Goal: Task Accomplishment & Management: Complete application form

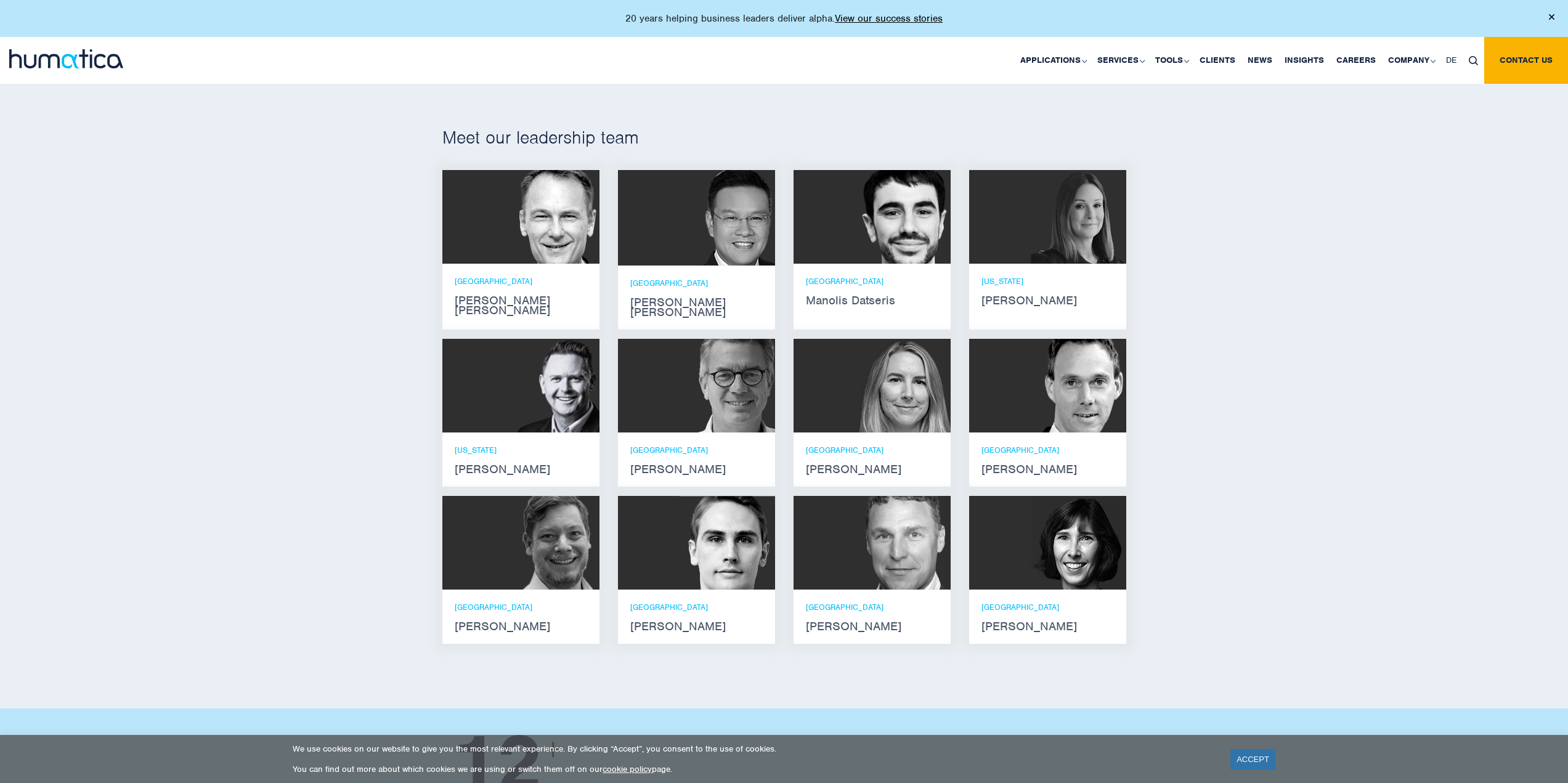
scroll to position [702, 0]
click at [1094, 259] on img at bounding box center [1078, 217] width 96 height 94
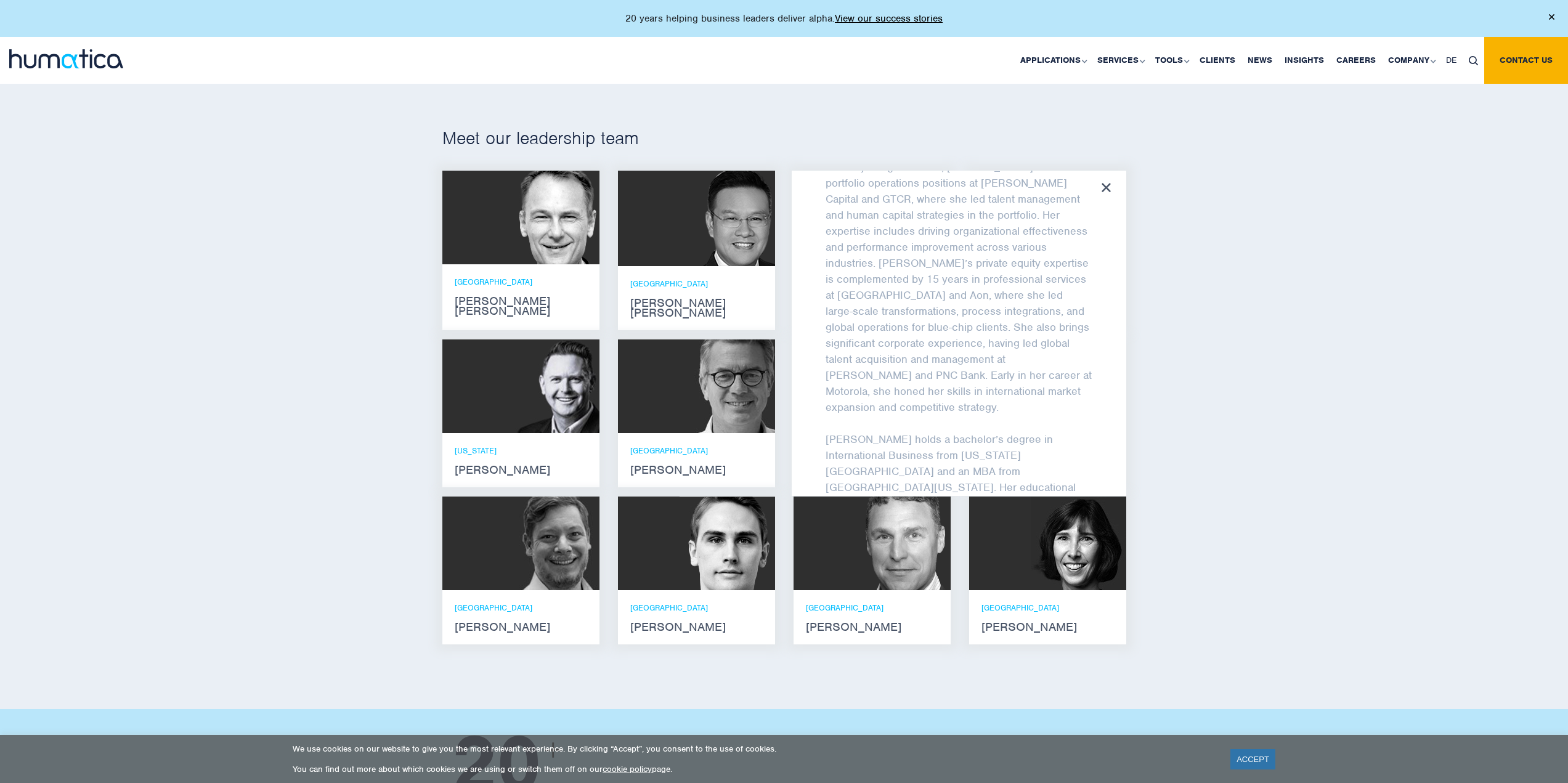
scroll to position [186, 0]
click at [1152, 308] on div "Meet our leadership team Andros Payne He holds degrees in Electrical and Mechan…" at bounding box center [784, 390] width 1568 height 638
click at [1112, 190] on div "Melissa Mounce Melissa Mounce is an Operating Partner at Humatica, bringing ext…" at bounding box center [959, 333] width 335 height 325
click at [676, 377] on div at bounding box center [697, 387] width 157 height 94
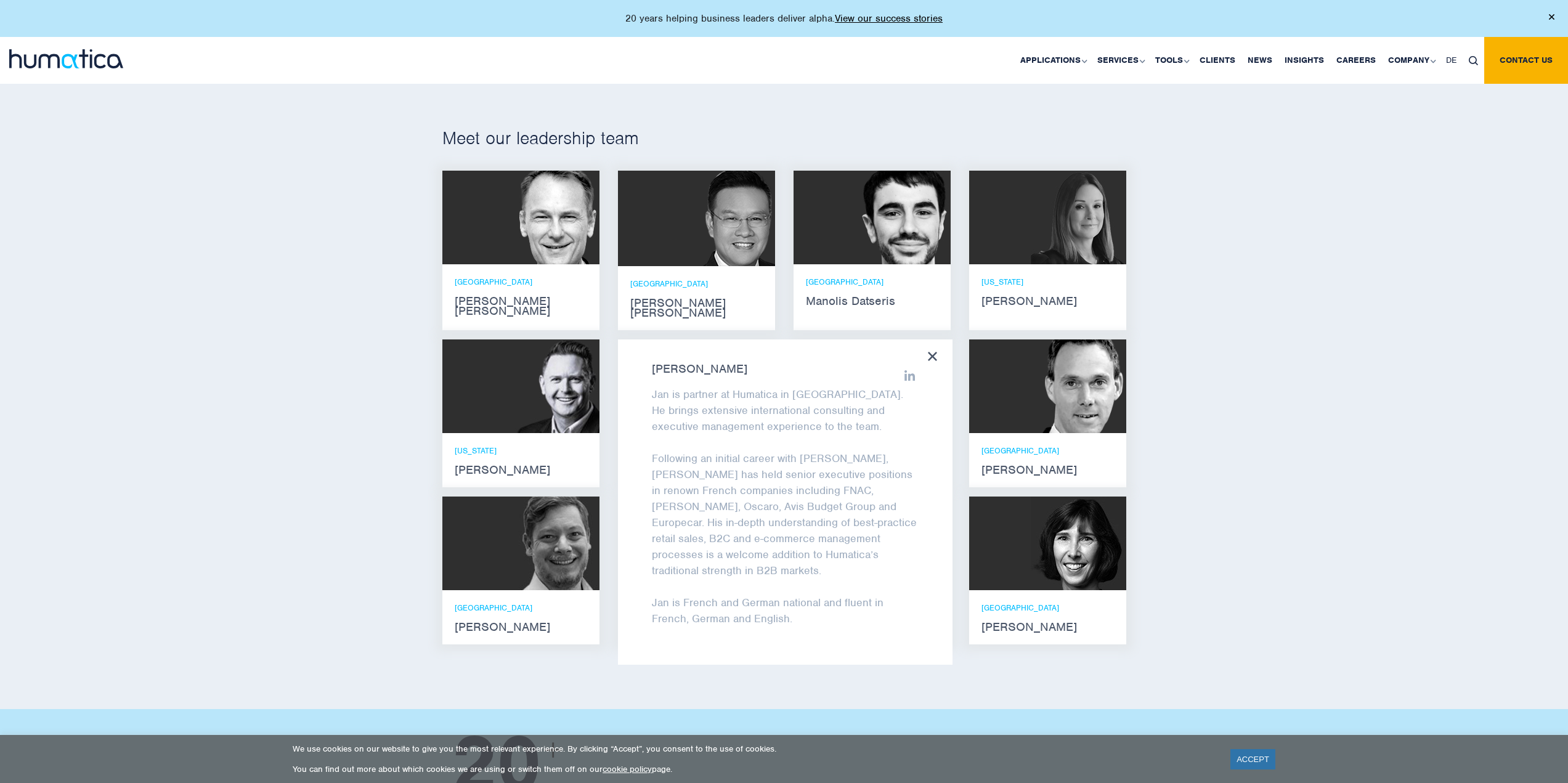
scroll to position [2, 0]
click at [562, 193] on img at bounding box center [551, 217] width 96 height 94
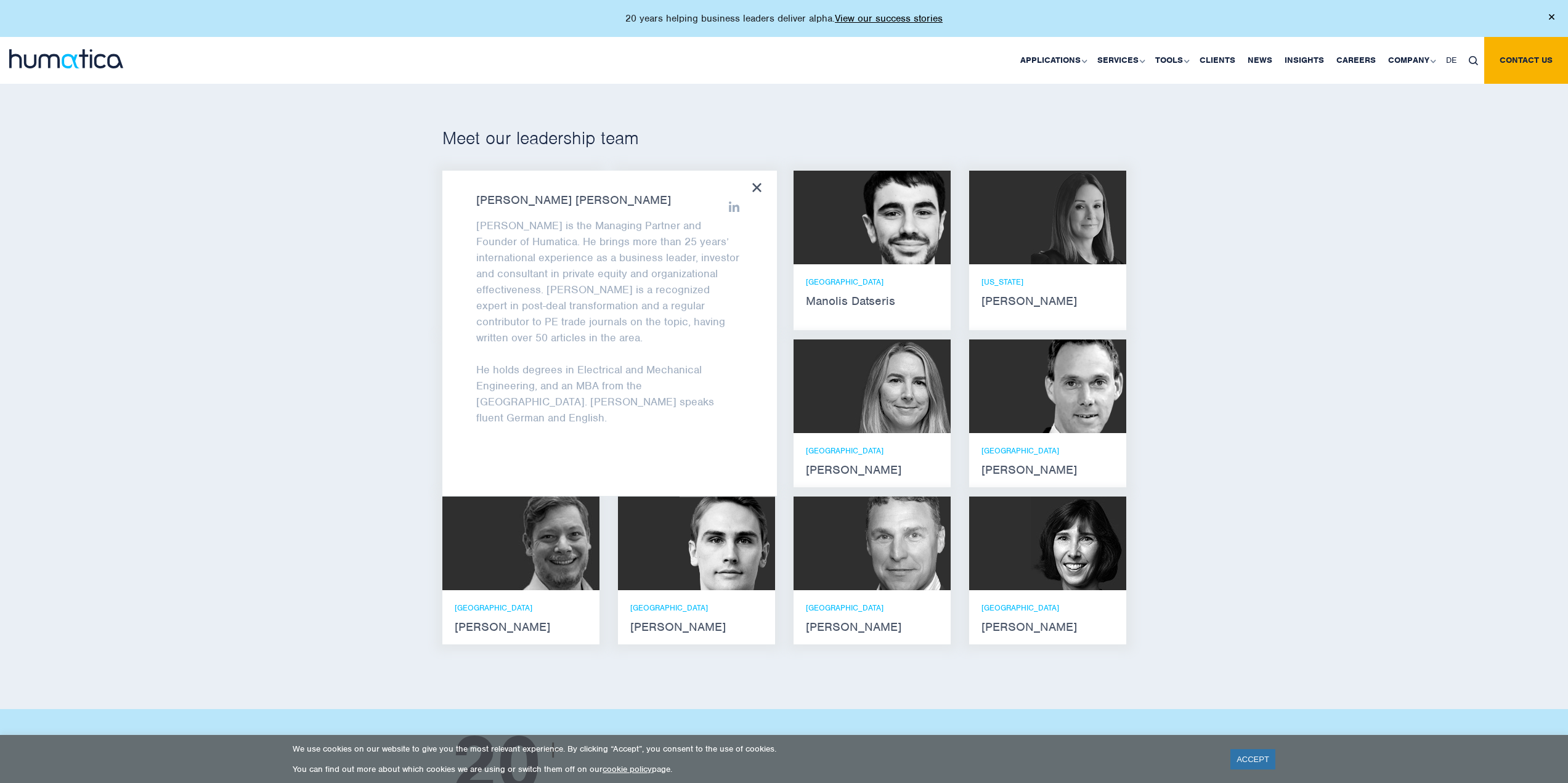
click at [769, 186] on div "Andros Payne Andros is the Managing Partner and Founder of Humatica. He brings …" at bounding box center [610, 333] width 335 height 325
click at [749, 192] on div "Andros Payne Andros is the Managing Partner and Founder of Humatica. He brings …" at bounding box center [610, 333] width 335 height 325
click at [1118, 161] on div "Meet our leadership team Andros Payne He holds degrees in Electrical and Mechan…" at bounding box center [784, 390] width 1568 height 638
click at [836, 201] on div at bounding box center [872, 217] width 157 height 94
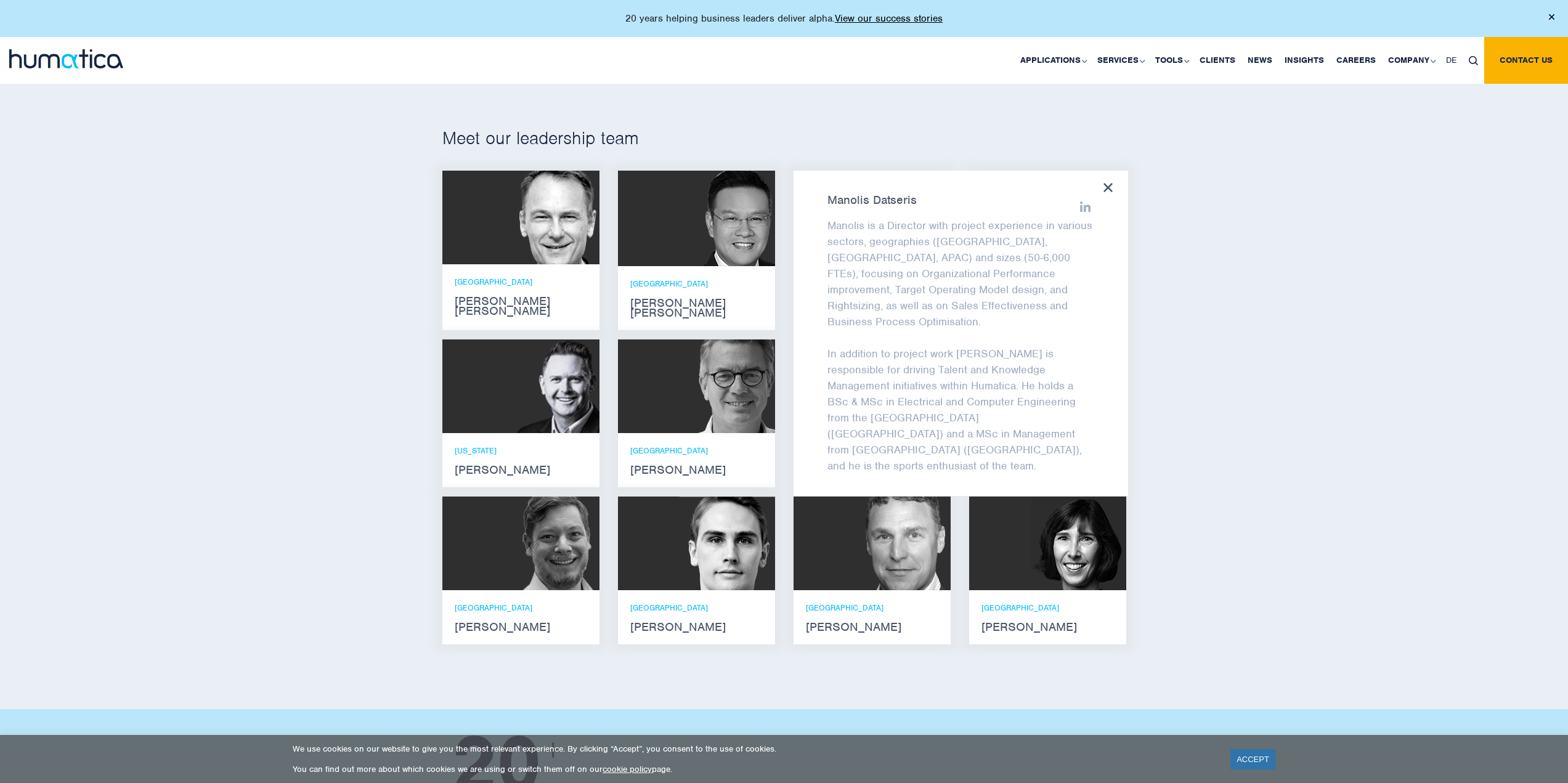
click at [1116, 190] on div "Manolis Datseris Manolis is a Director with project experience in various secto…" at bounding box center [961, 333] width 335 height 325
click at [1302, 200] on div "Meet our leadership team Andros Payne He holds degrees in Electrical and Mechan…" at bounding box center [784, 390] width 1568 height 638
click at [742, 376] on img at bounding box center [727, 387] width 96 height 94
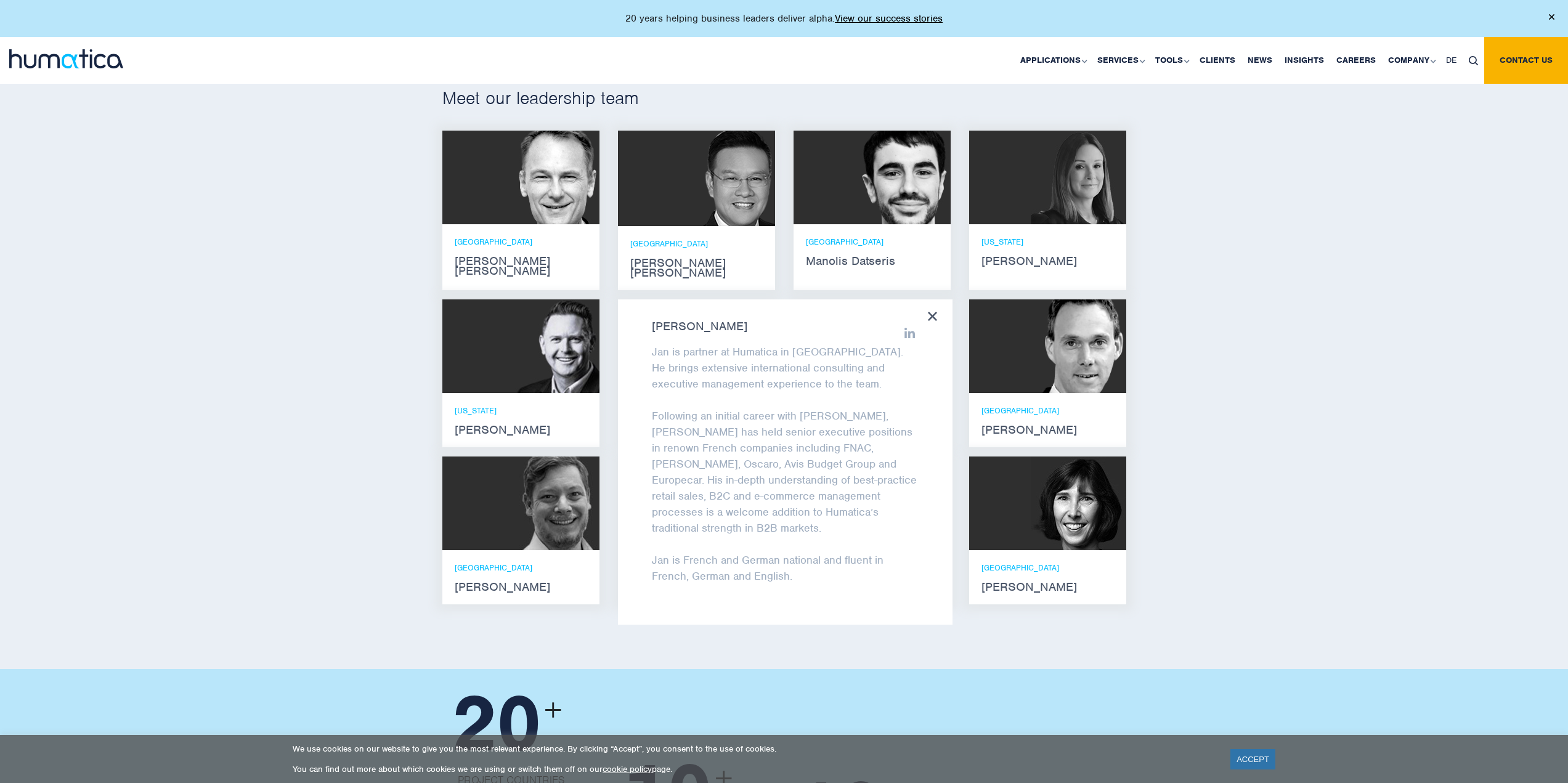
scroll to position [764, 0]
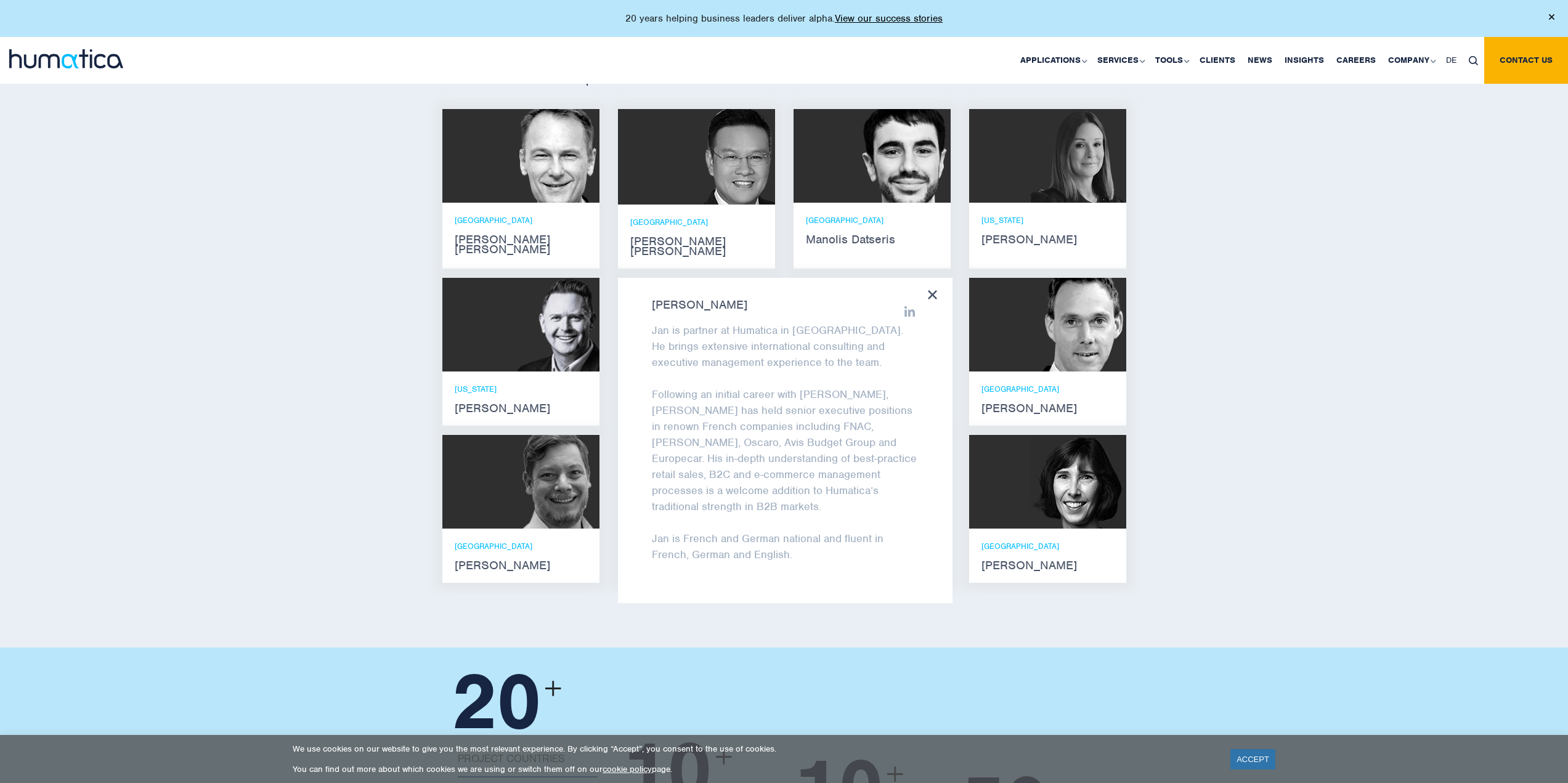
click at [1227, 200] on div "Meet our leadership team Andros Payne He holds degrees in Electrical and Mechan…" at bounding box center [784, 329] width 1568 height 638
click at [931, 290] on icon at bounding box center [932, 295] width 9 height 9
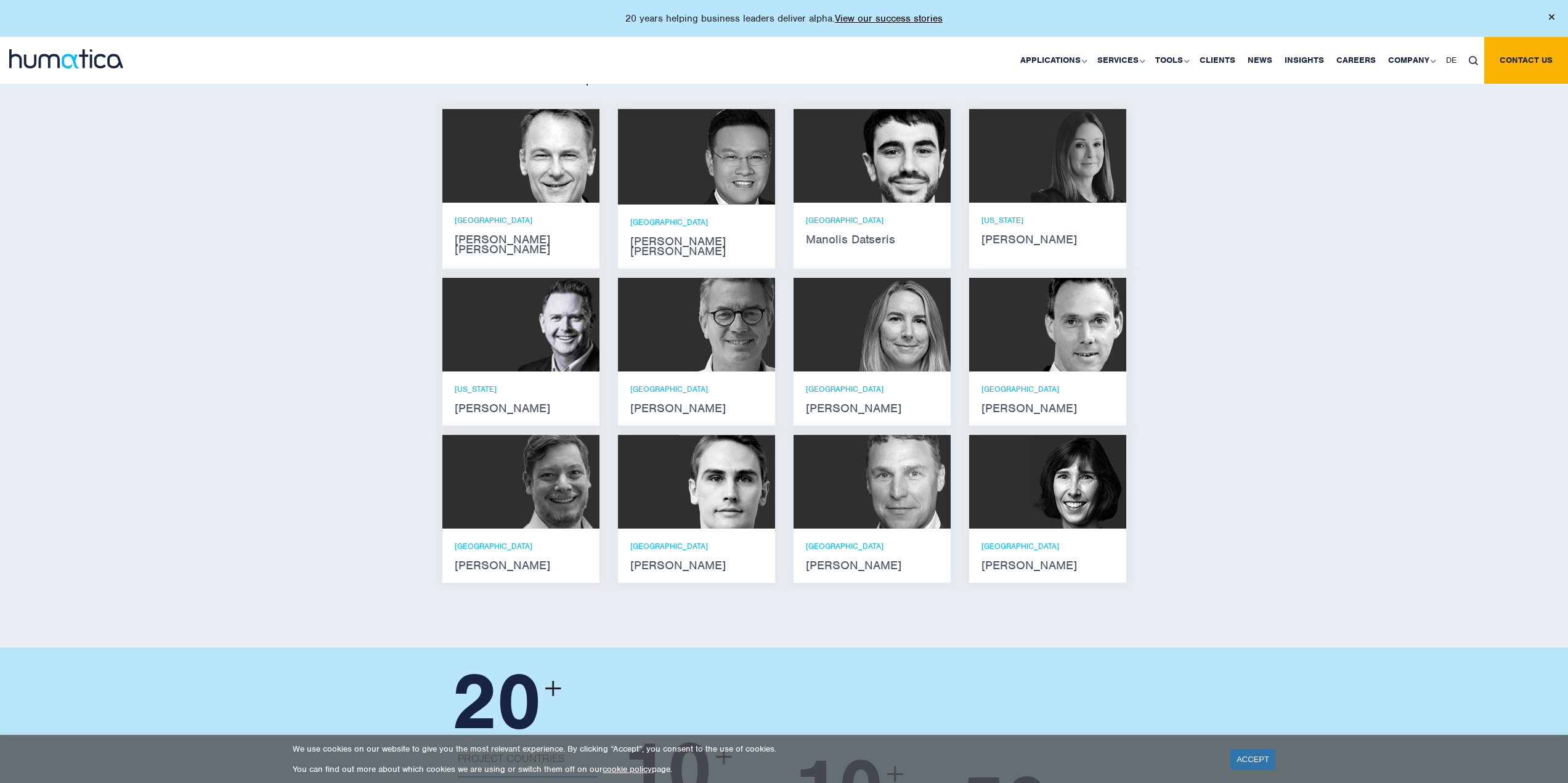
click at [914, 471] on img at bounding box center [903, 482] width 96 height 94
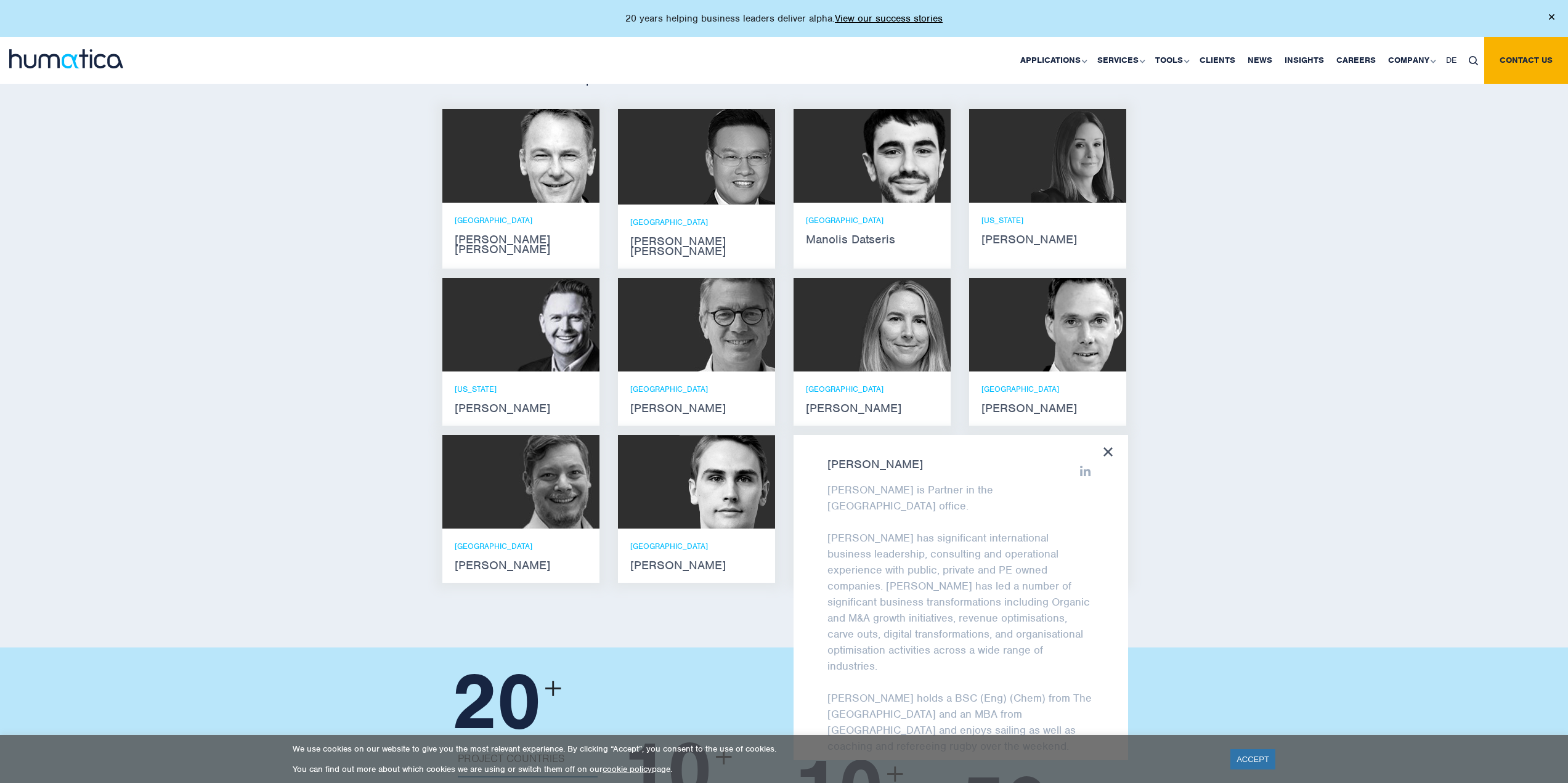
drag, startPoint x: 584, startPoint y: 494, endPoint x: 715, endPoint y: 469, distance: 133.4
click at [715, 469] on img at bounding box center [727, 482] width 96 height 94
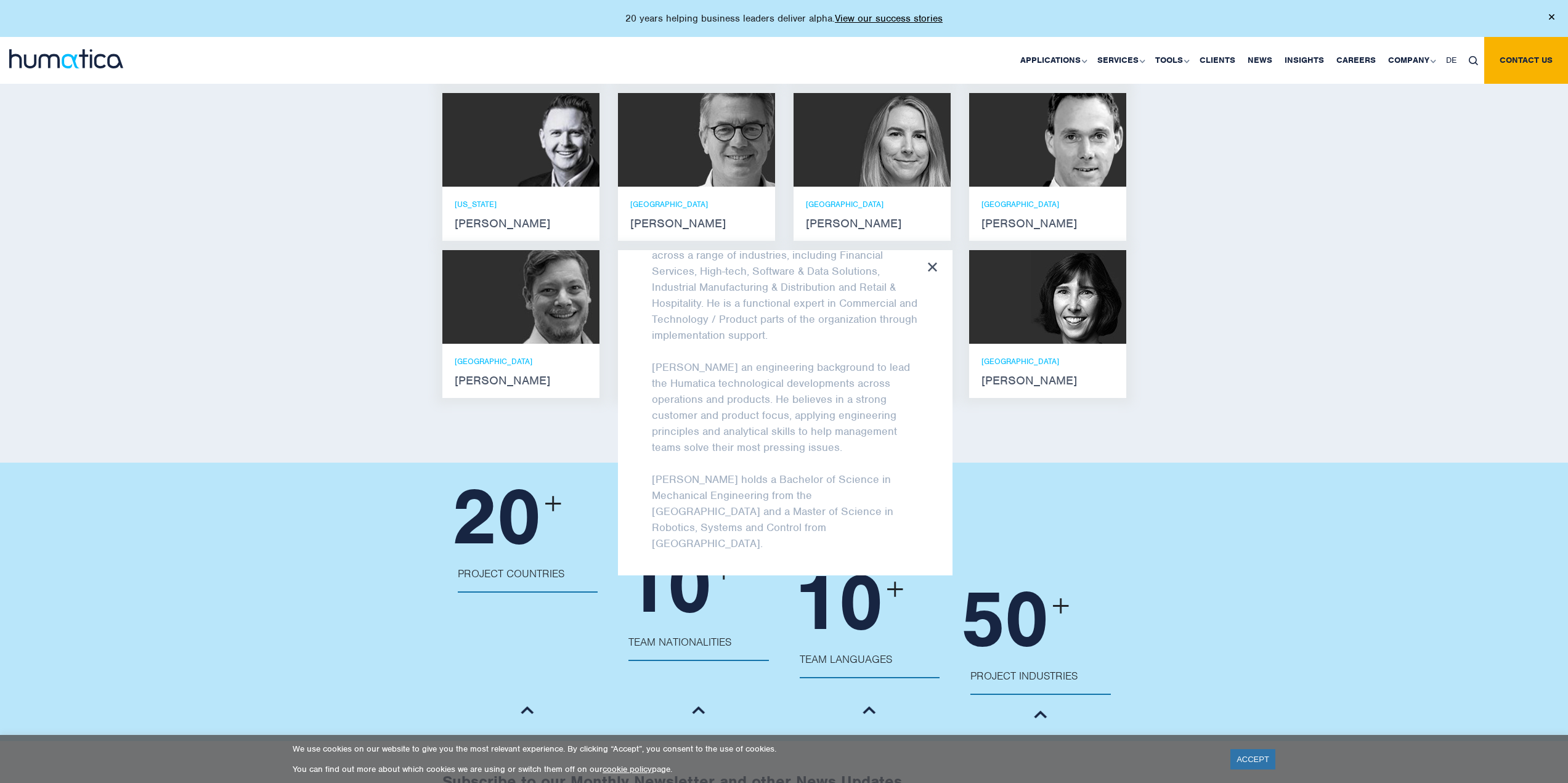
scroll to position [83, 0]
click at [1245, 206] on div "Meet our leadership team Andros Payne He holds degrees in Electrical and Mechan…" at bounding box center [784, 144] width 1568 height 638
click at [490, 310] on div at bounding box center [521, 297] width 157 height 94
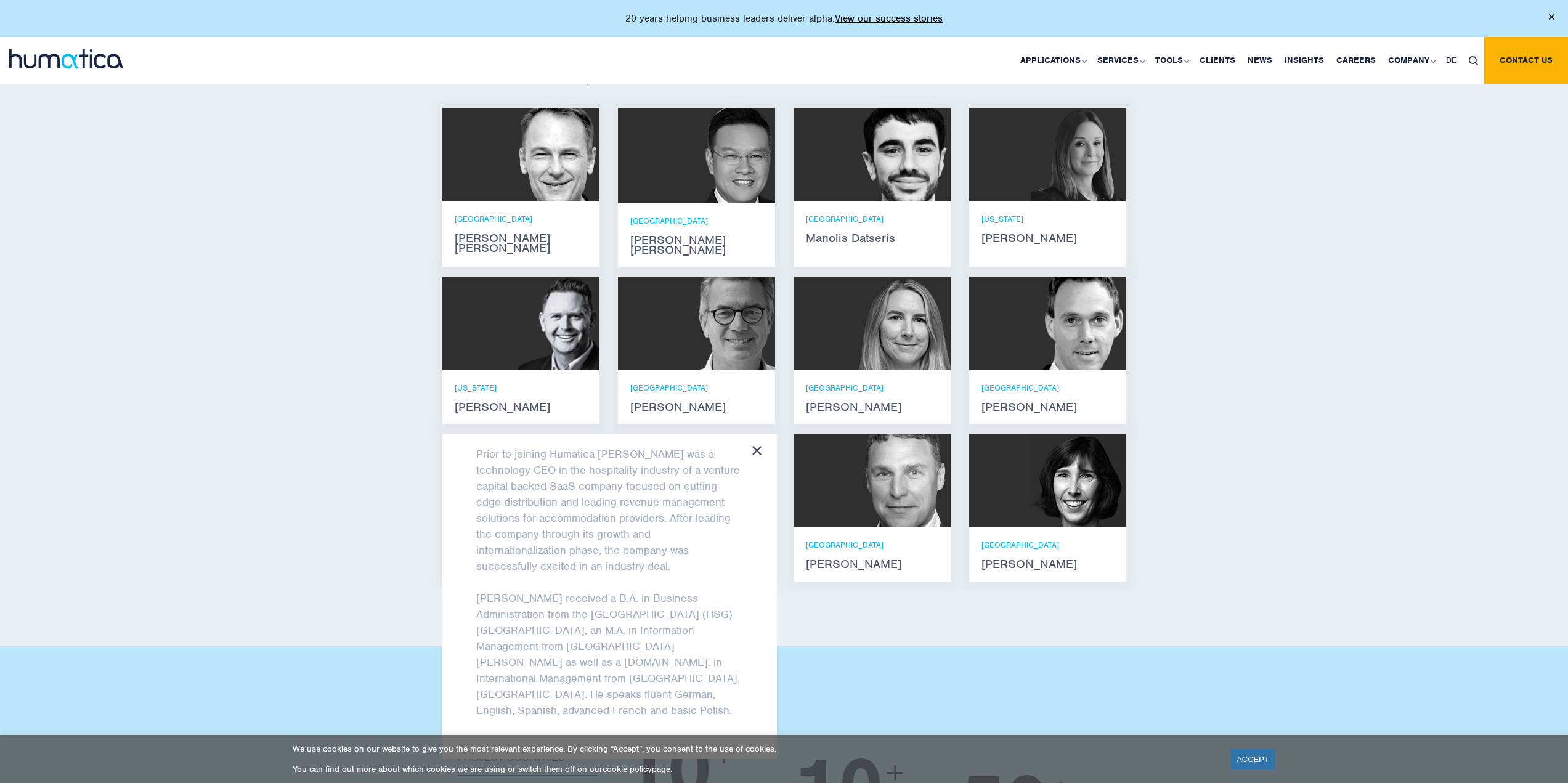
scroll to position [764, 0]
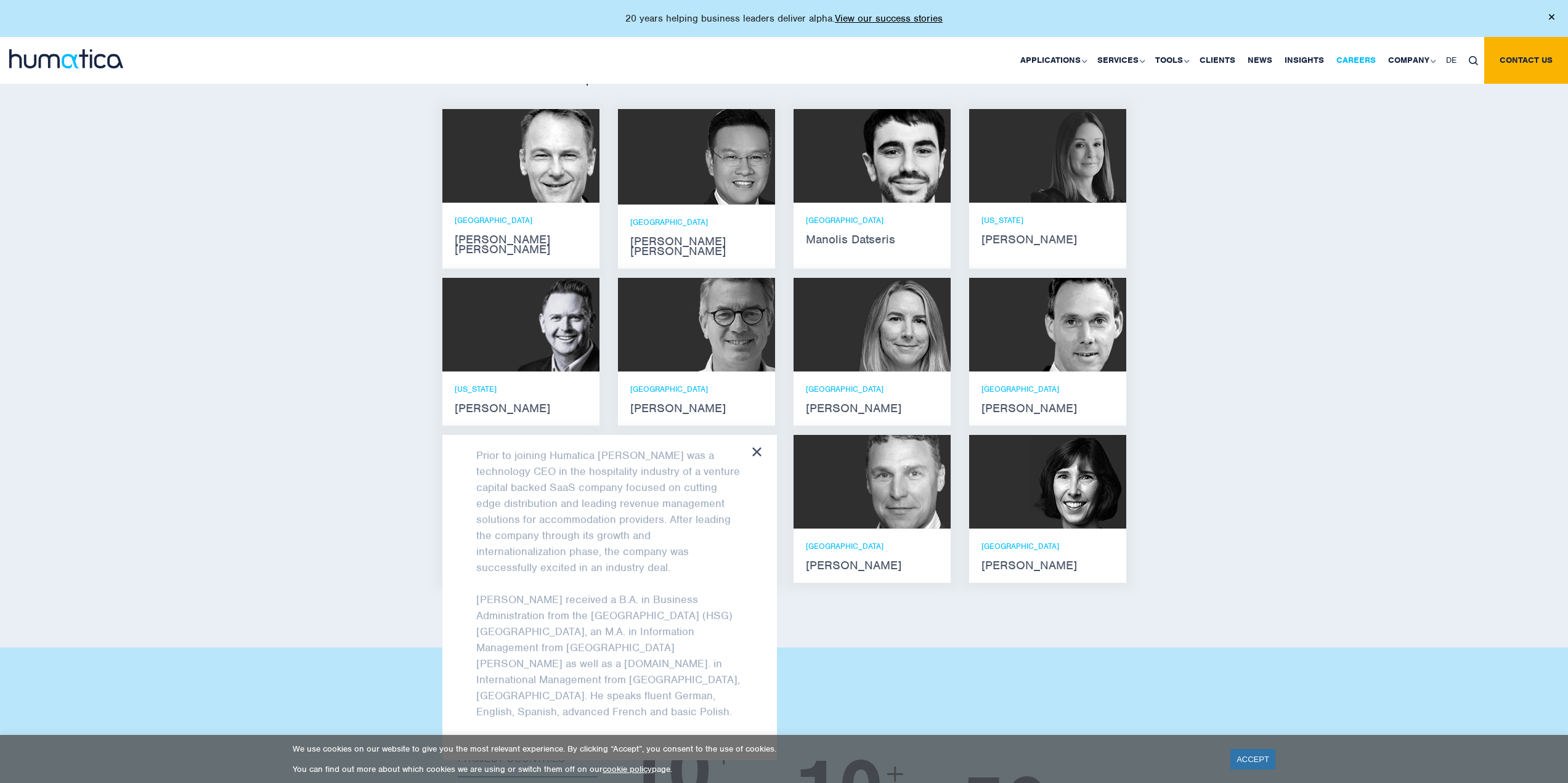
click at [1356, 67] on link "Careers" at bounding box center [1356, 61] width 52 height 47
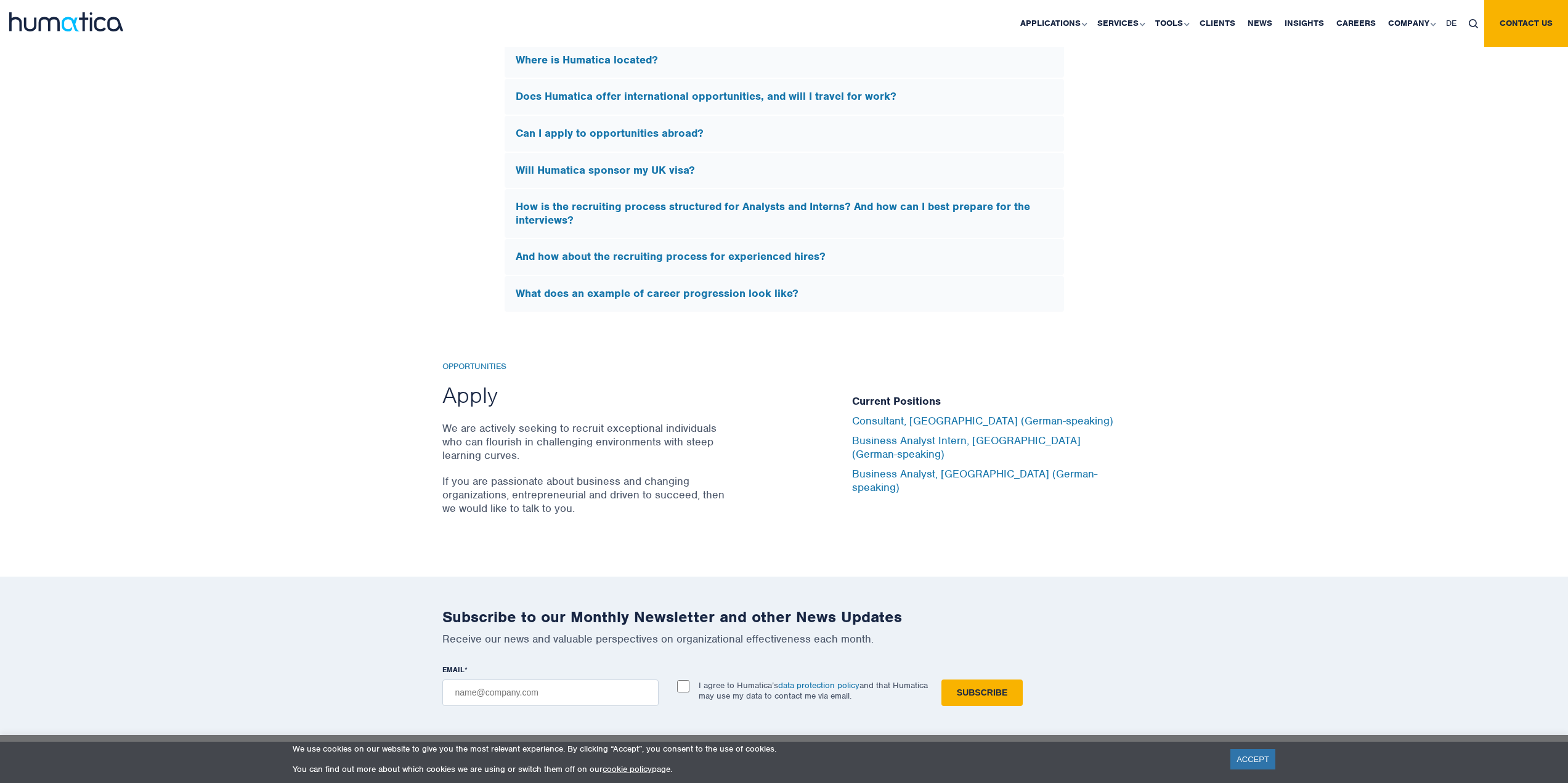
scroll to position [3820, 0]
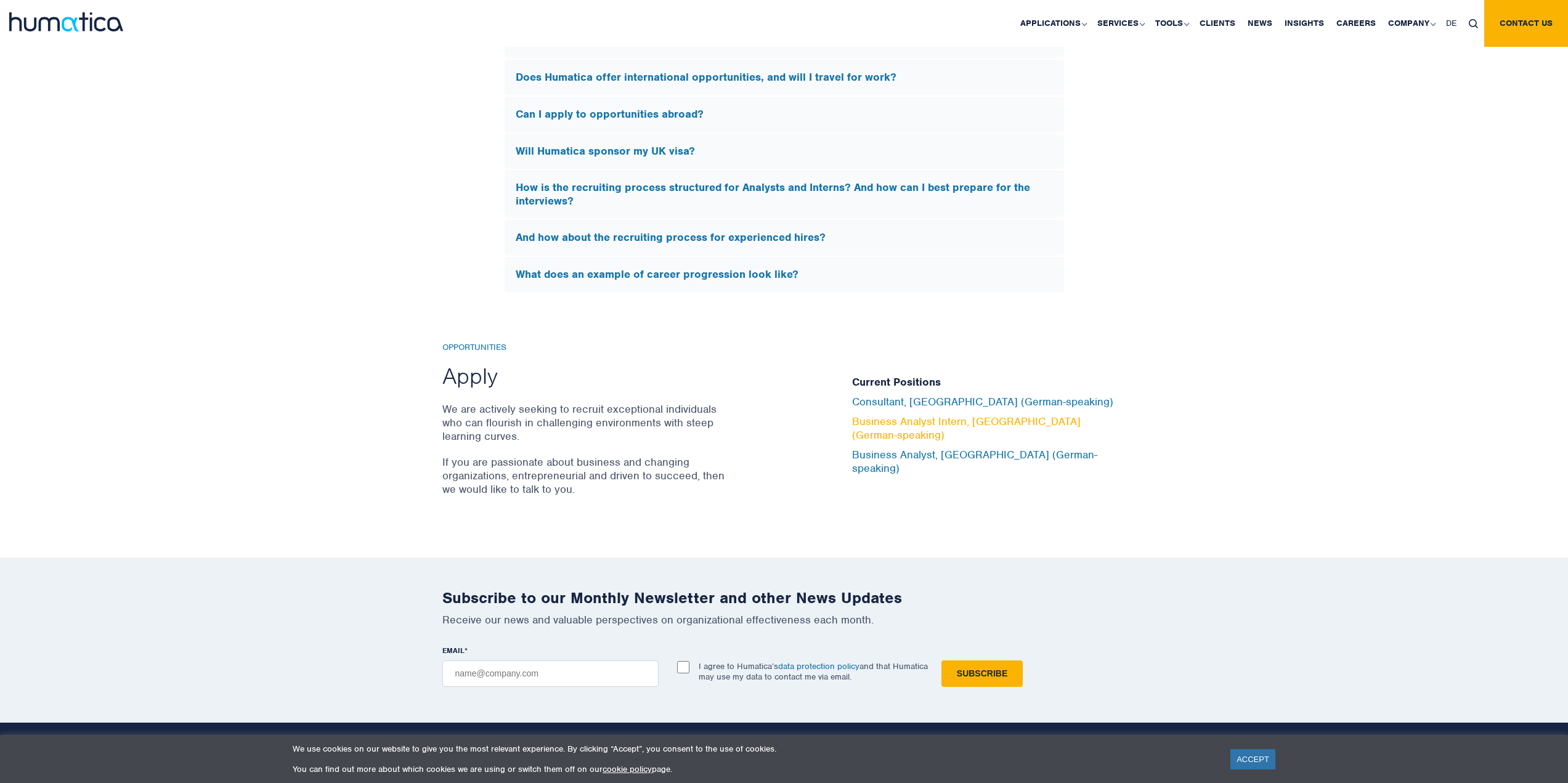
click at [984, 427] on link "Business Analyst Intern, [GEOGRAPHIC_DATA] (German-speaking)" at bounding box center [966, 428] width 228 height 27
